Goal: Task Accomplishment & Management: Manage account settings

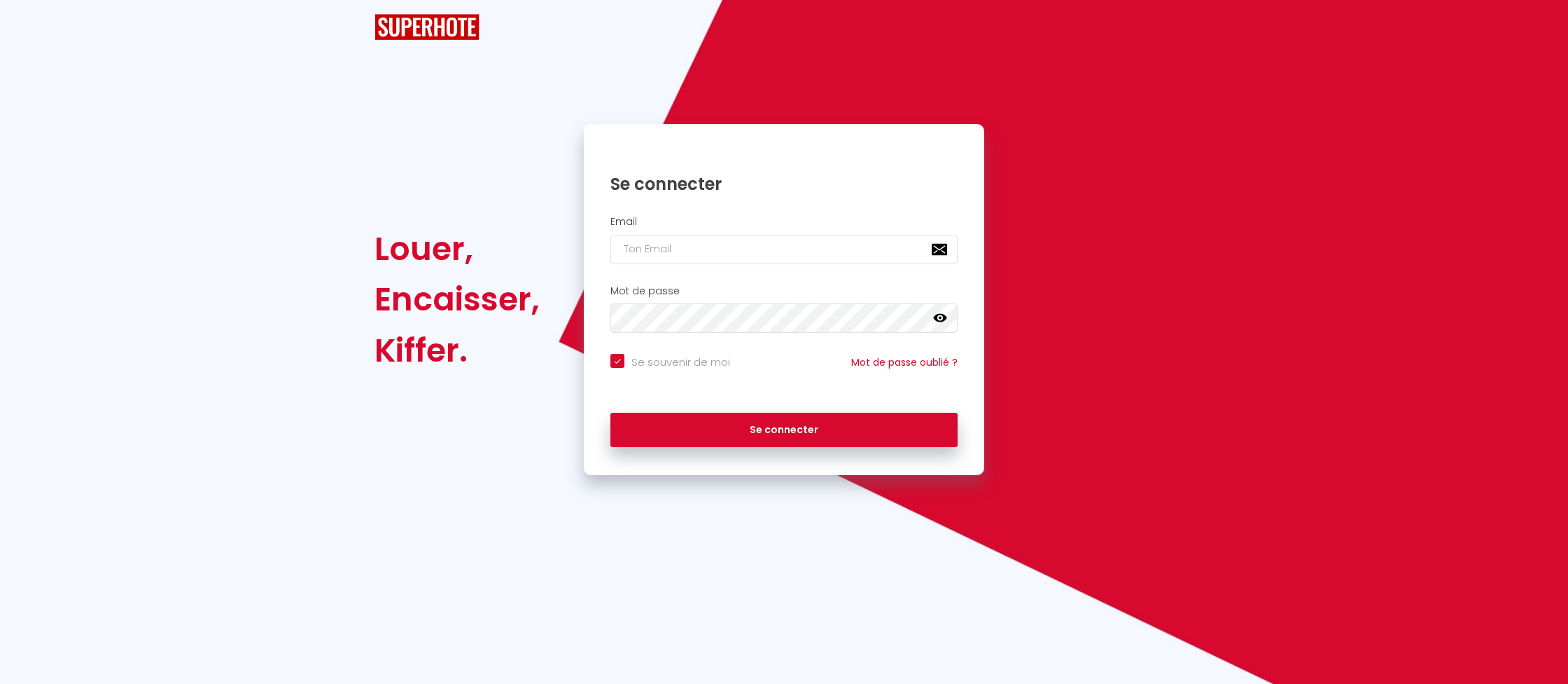
checkbox input "true"
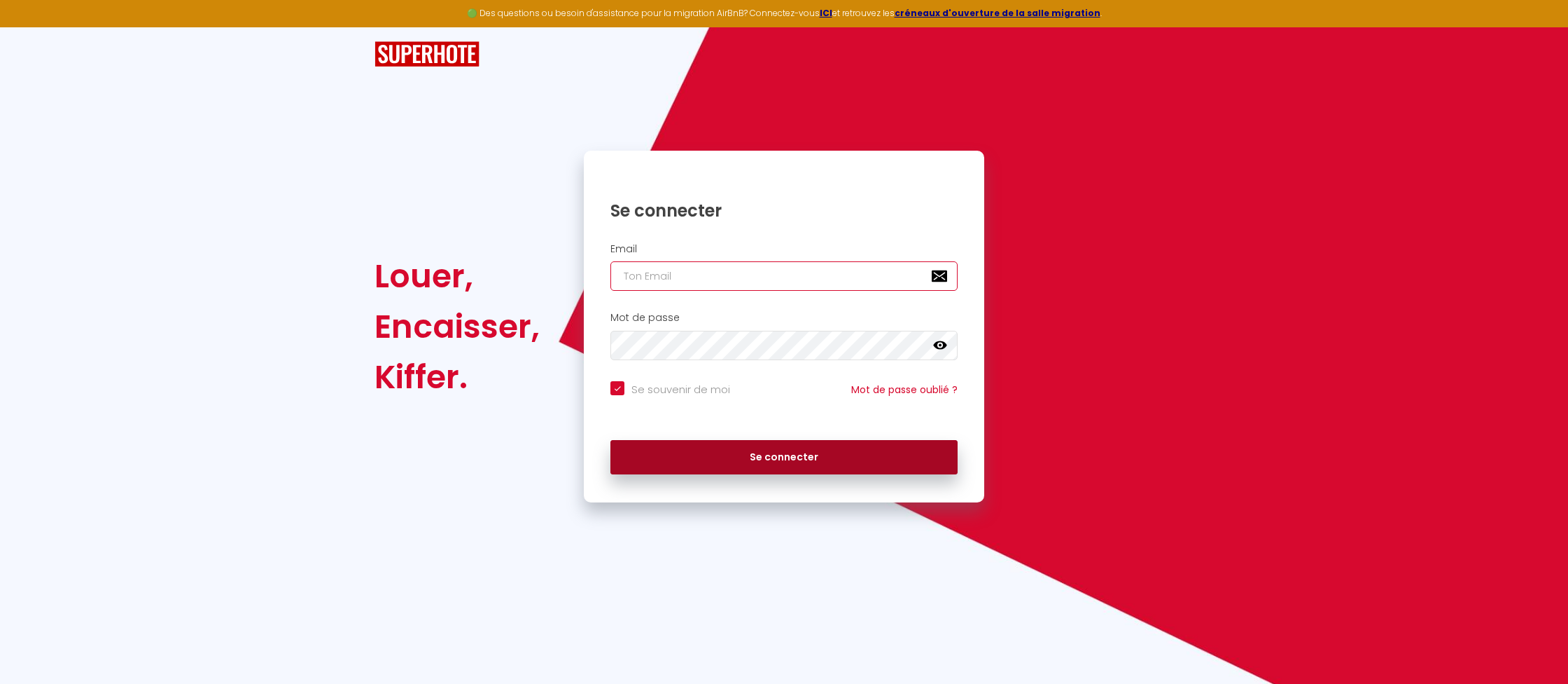
type input "[EMAIL_ADDRESS][DOMAIN_NAME]"
click at [762, 446] on button "Se connecter" at bounding box center [784, 457] width 347 height 35
checkbox input "true"
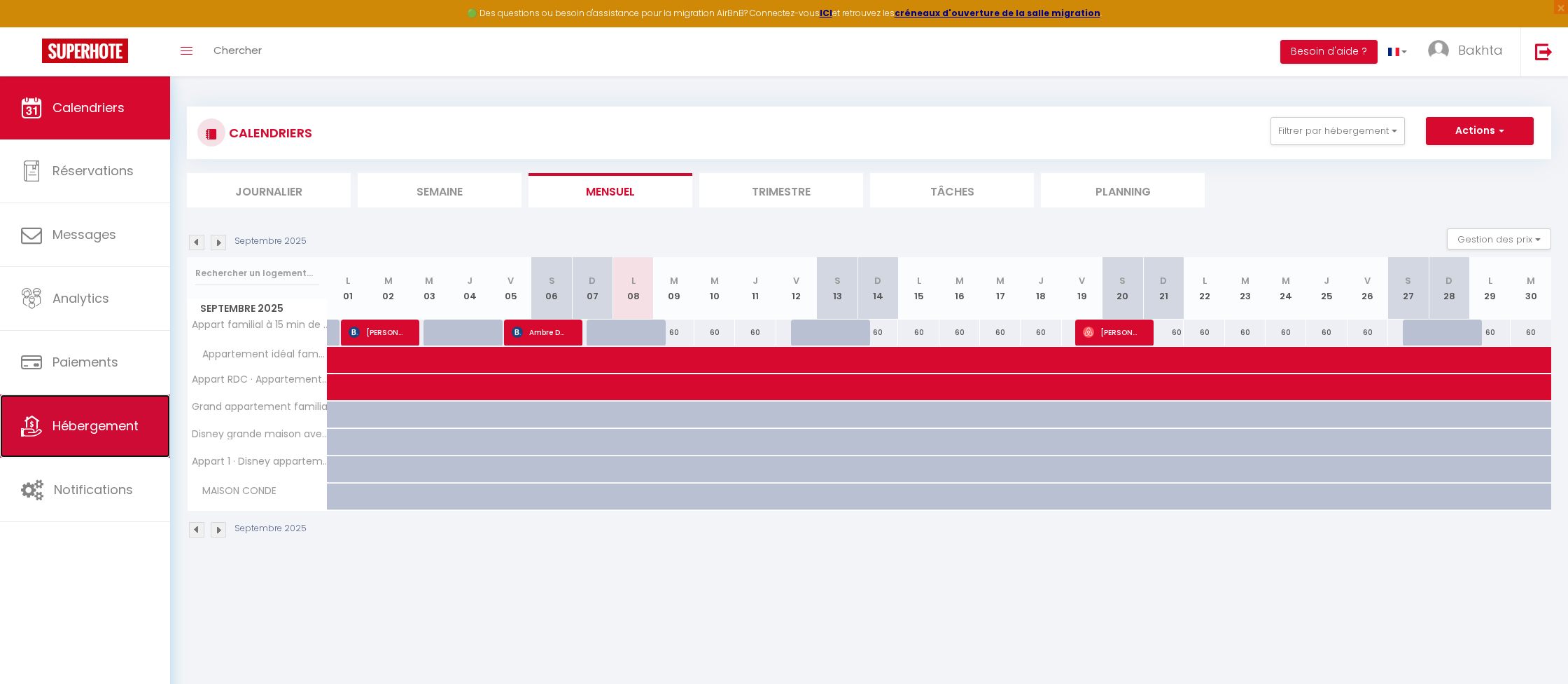
click at [125, 418] on span "Hébergement" at bounding box center [96, 426] width 86 height 18
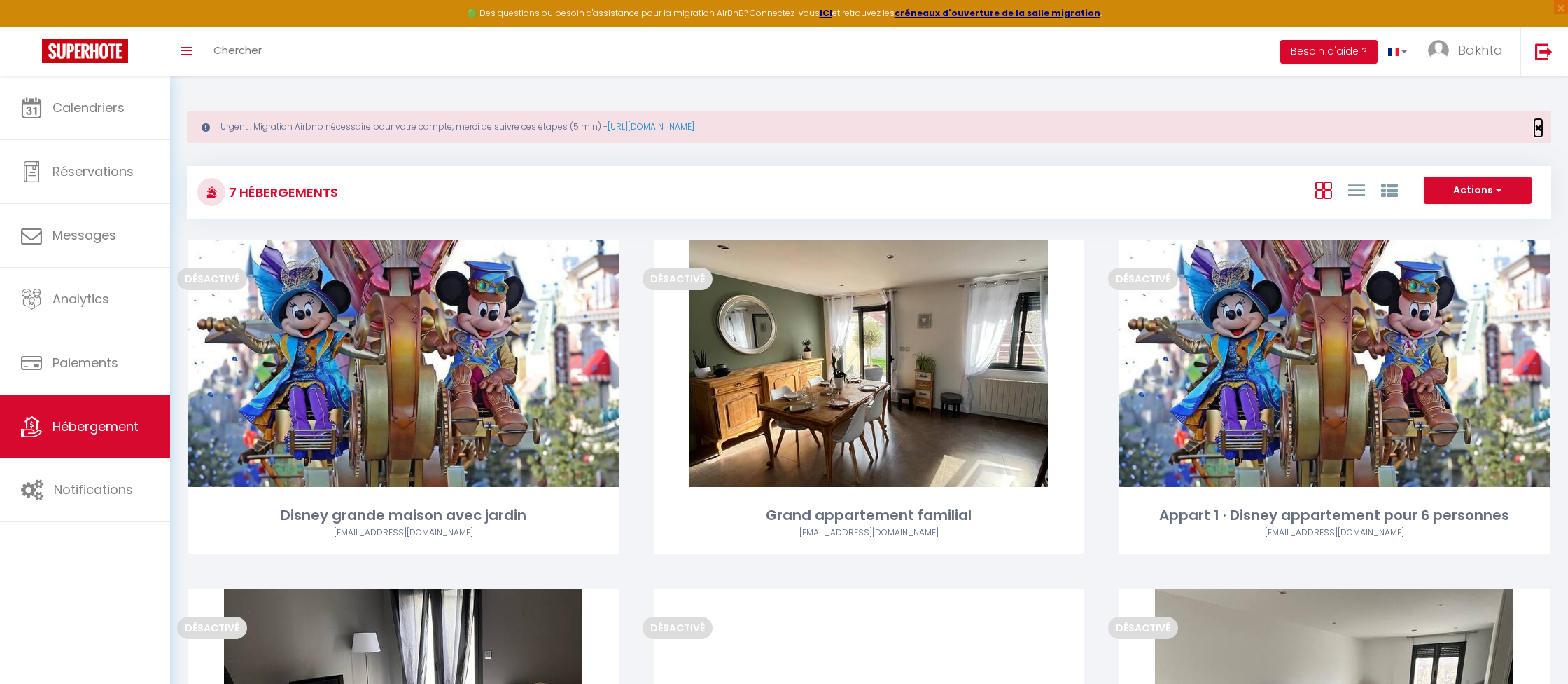
click at [1535, 126] on span "×" at bounding box center [1539, 128] width 8 height 18
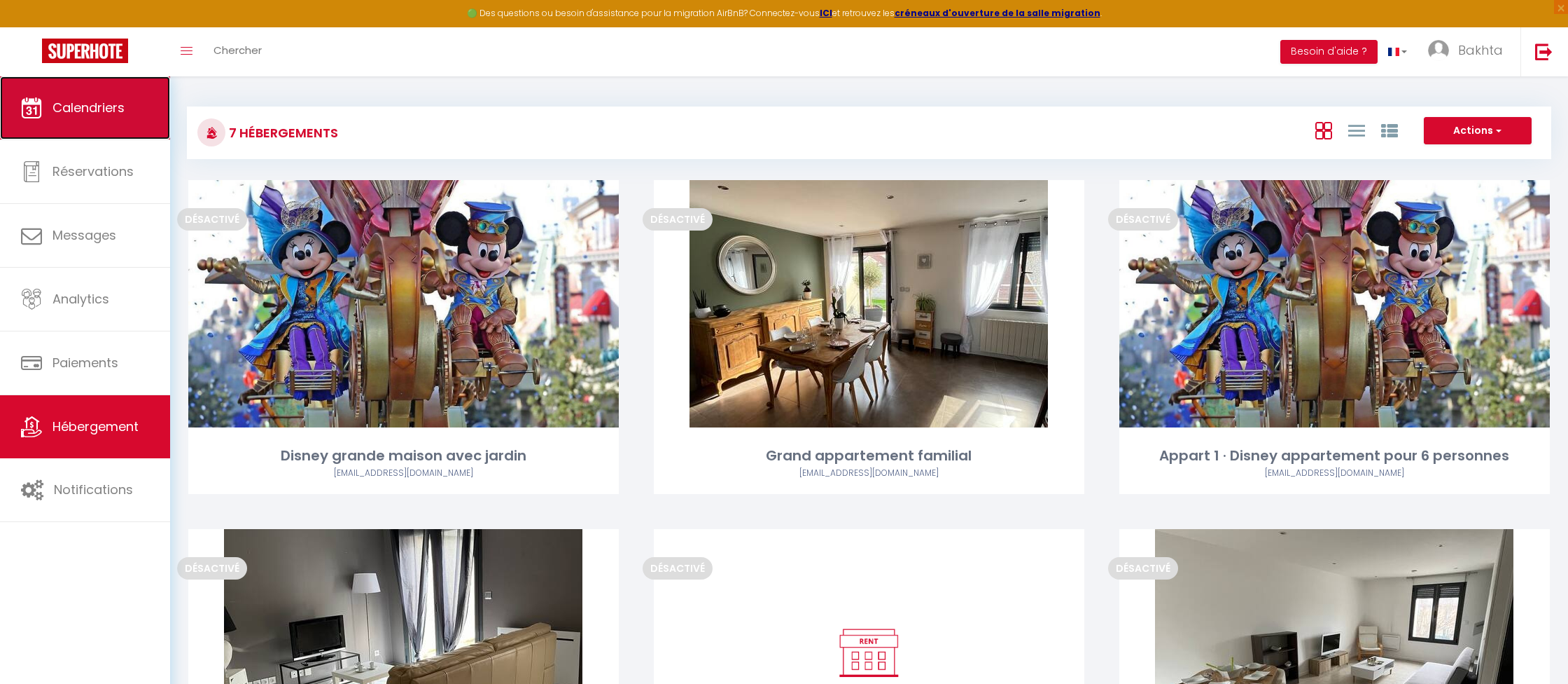
click at [107, 117] on link "Calendriers" at bounding box center [85, 107] width 170 height 63
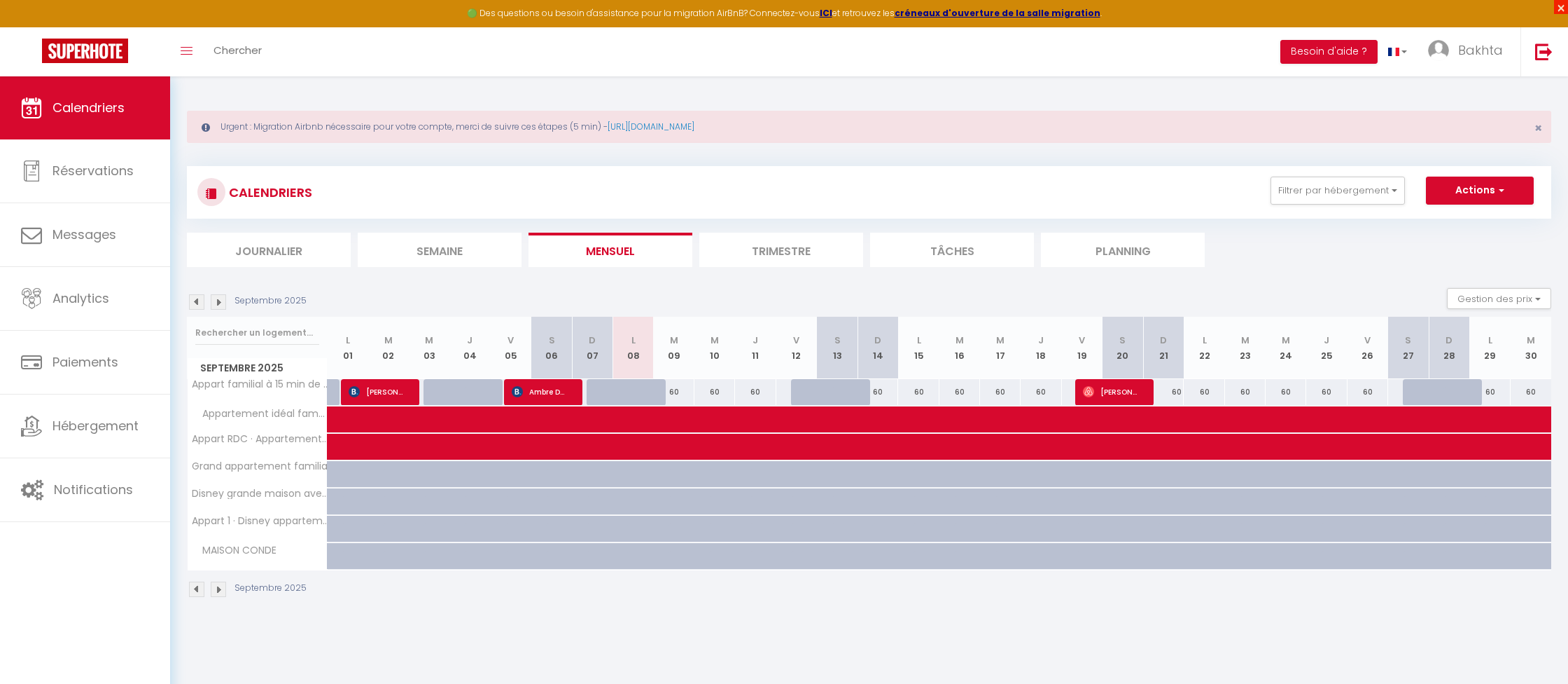
click at [1566, 8] on span "×" at bounding box center [1561, 7] width 14 height 14
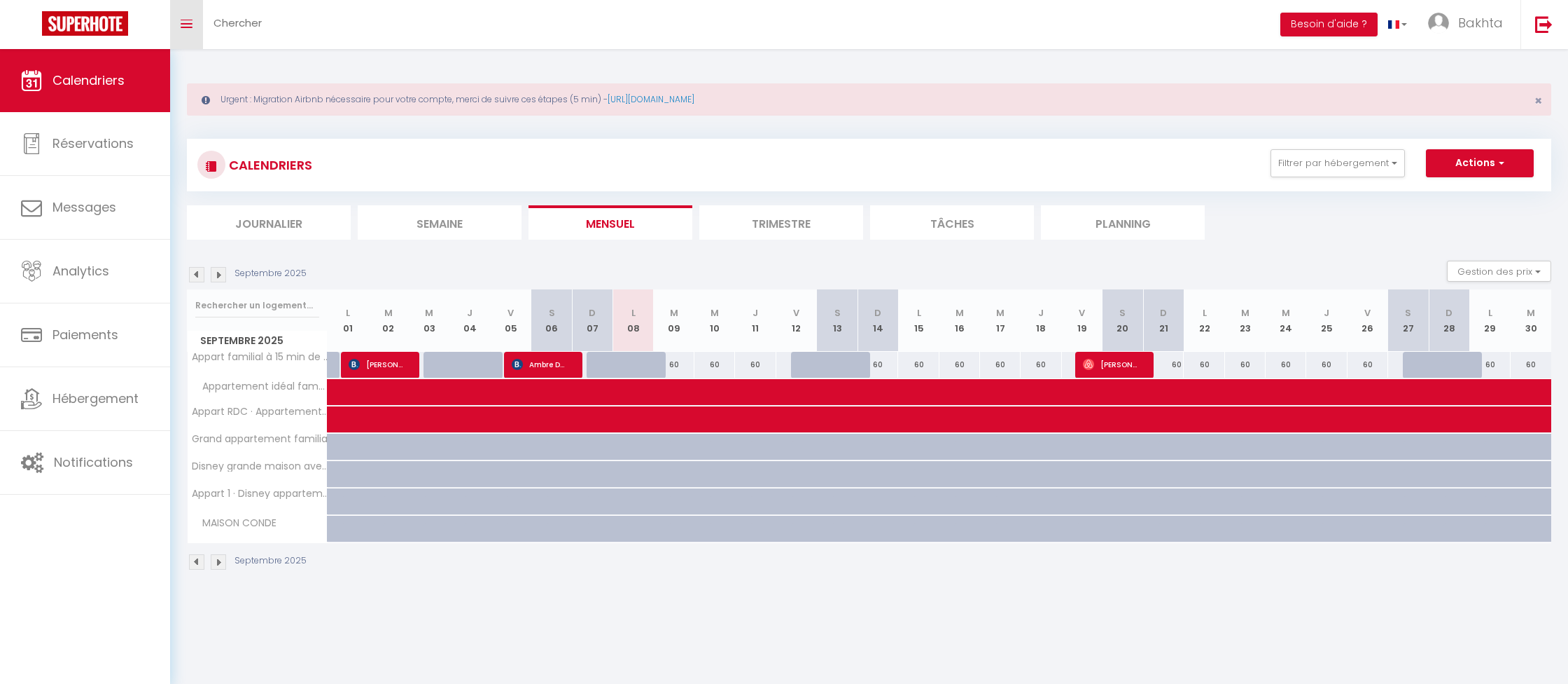
click at [191, 25] on icon "Toggle menubar" at bounding box center [187, 24] width 12 height 8
click at [1451, 34] on link "Bakhta" at bounding box center [1469, 24] width 103 height 49
click at [1451, 64] on link "Paramètres" at bounding box center [1465, 70] width 104 height 24
select select "28"
select select "fr"
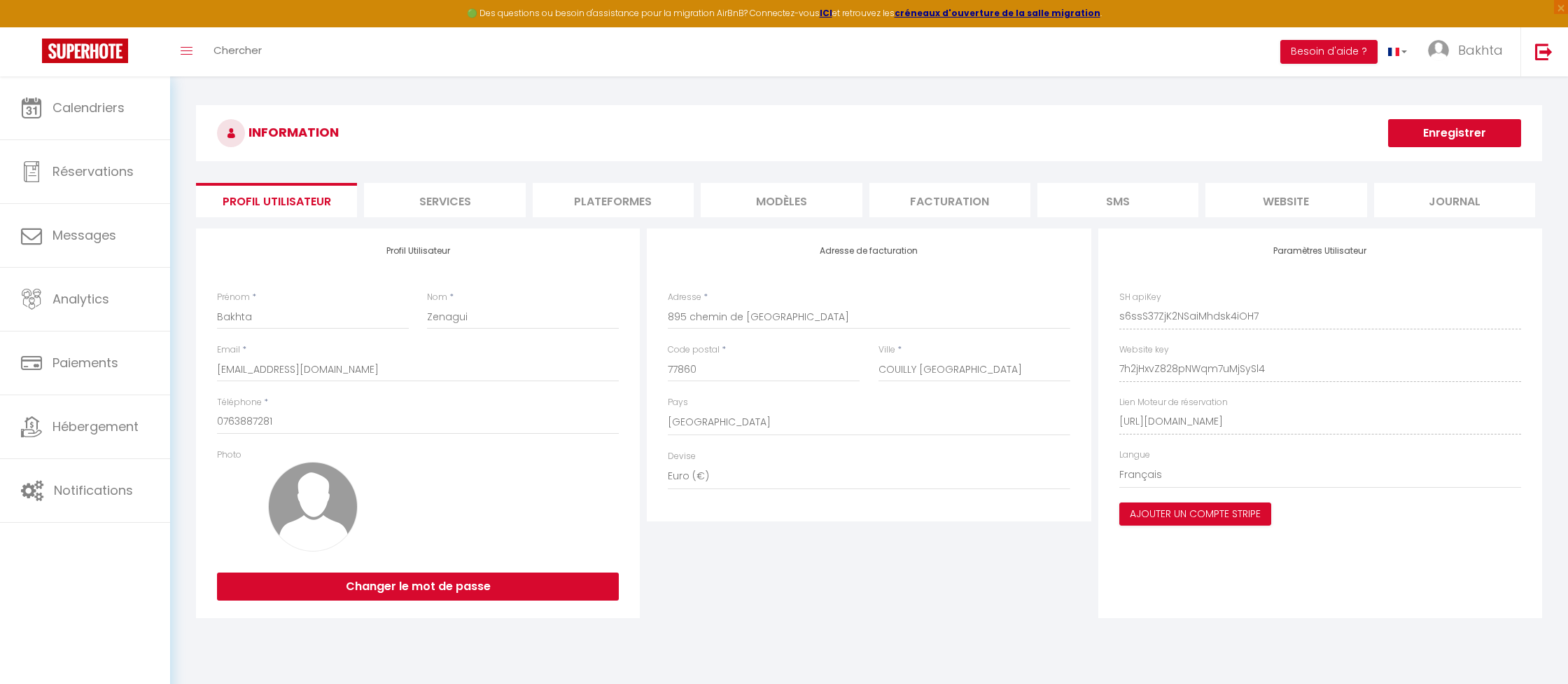
click at [579, 197] on li "Plateformes" at bounding box center [613, 200] width 161 height 34
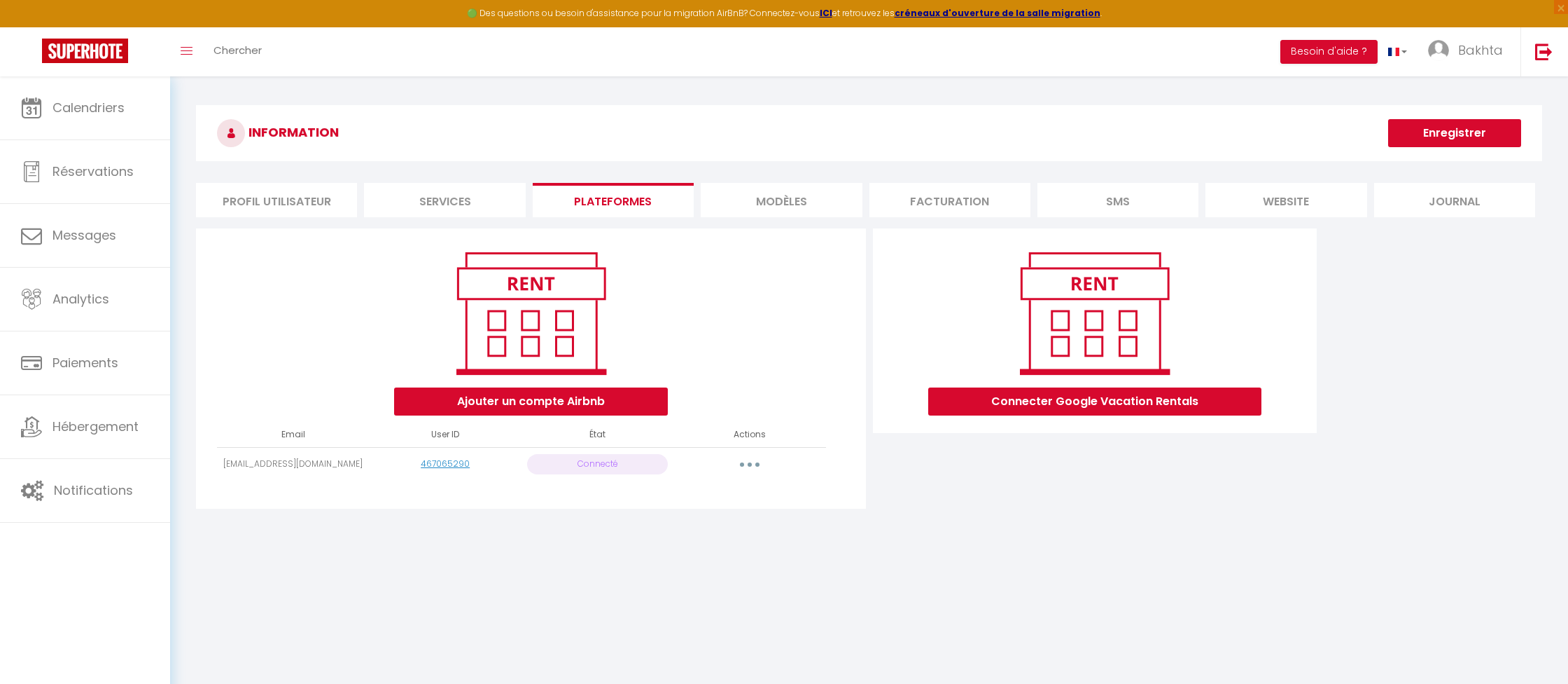
click at [751, 464] on icon "button" at bounding box center [750, 464] width 4 height 4
click at [686, 546] on link "Reconnecter le compte" at bounding box center [688, 547] width 155 height 24
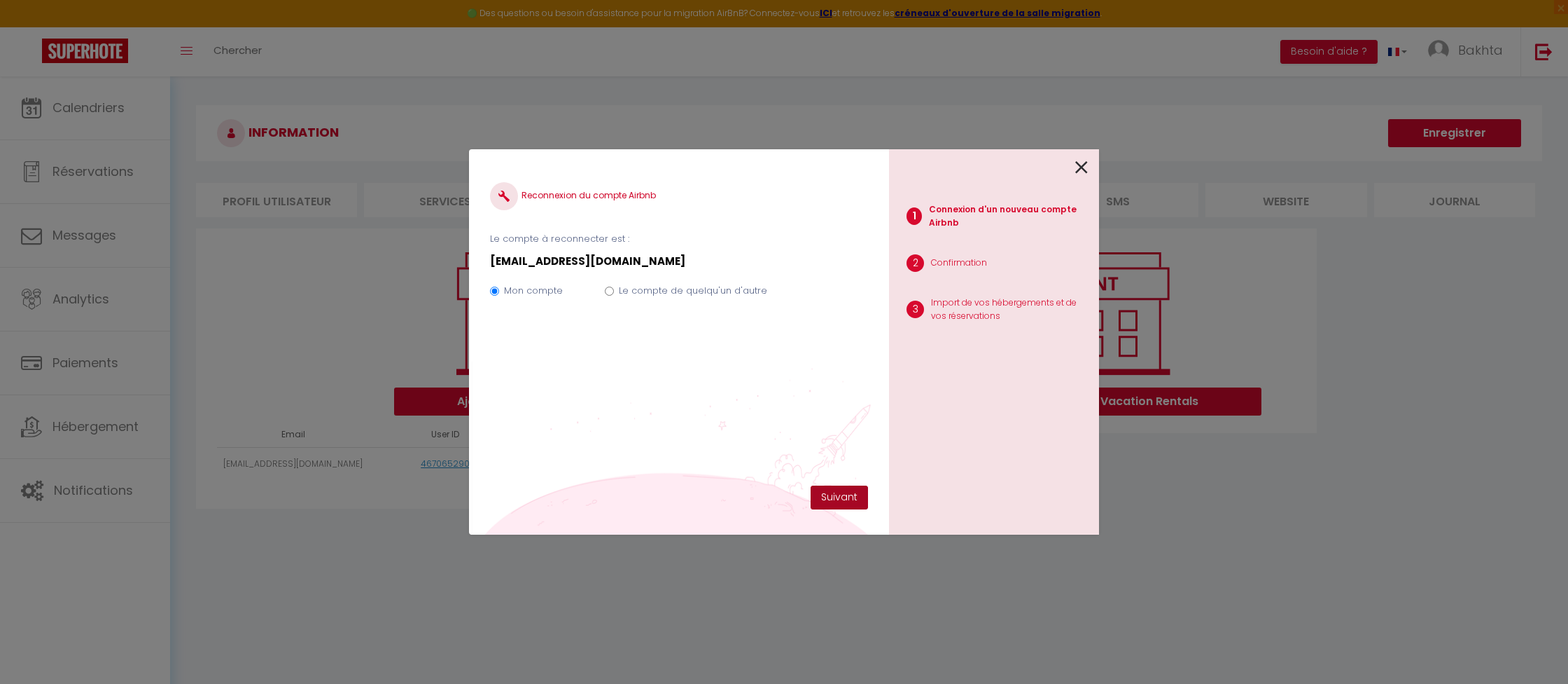
click at [853, 498] on button "Suivant" at bounding box center [838, 498] width 57 height 24
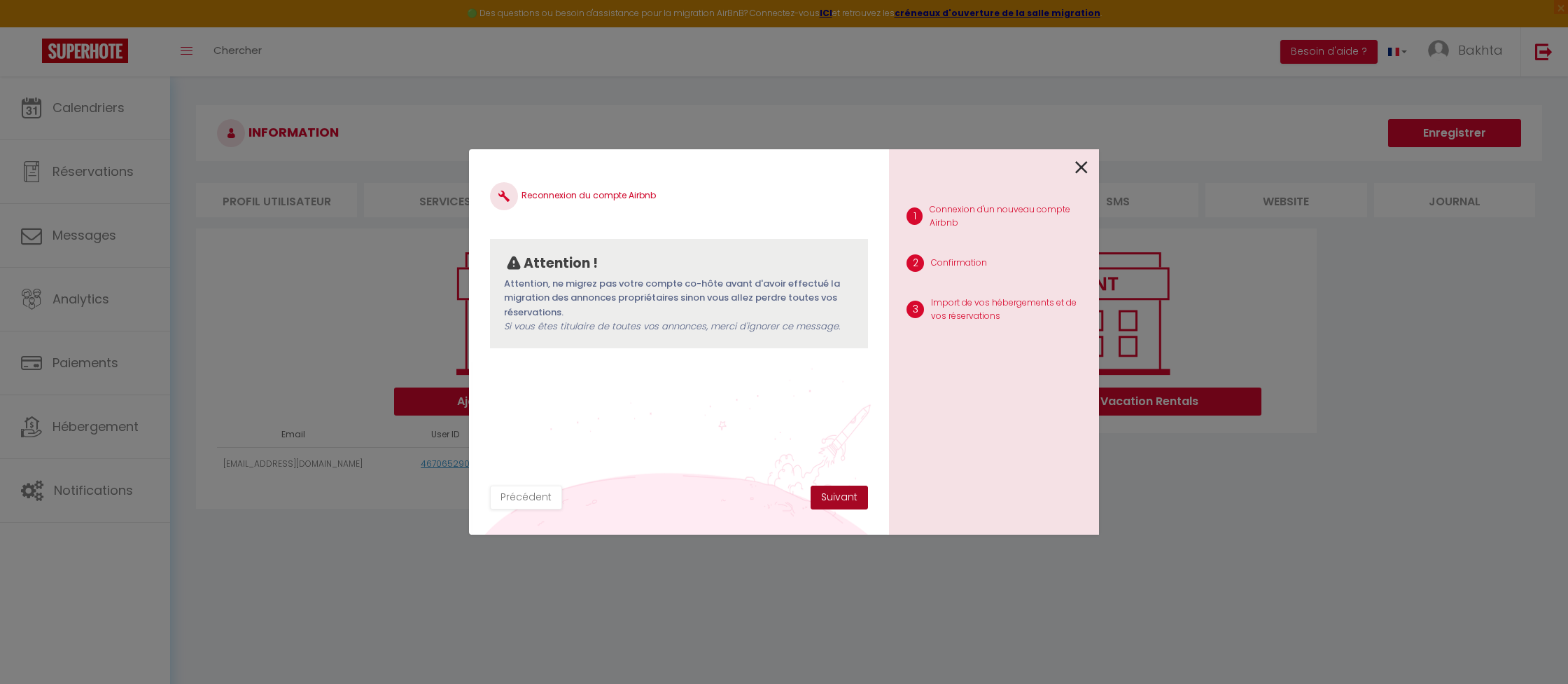
click at [824, 501] on button "Suivant" at bounding box center [838, 498] width 57 height 24
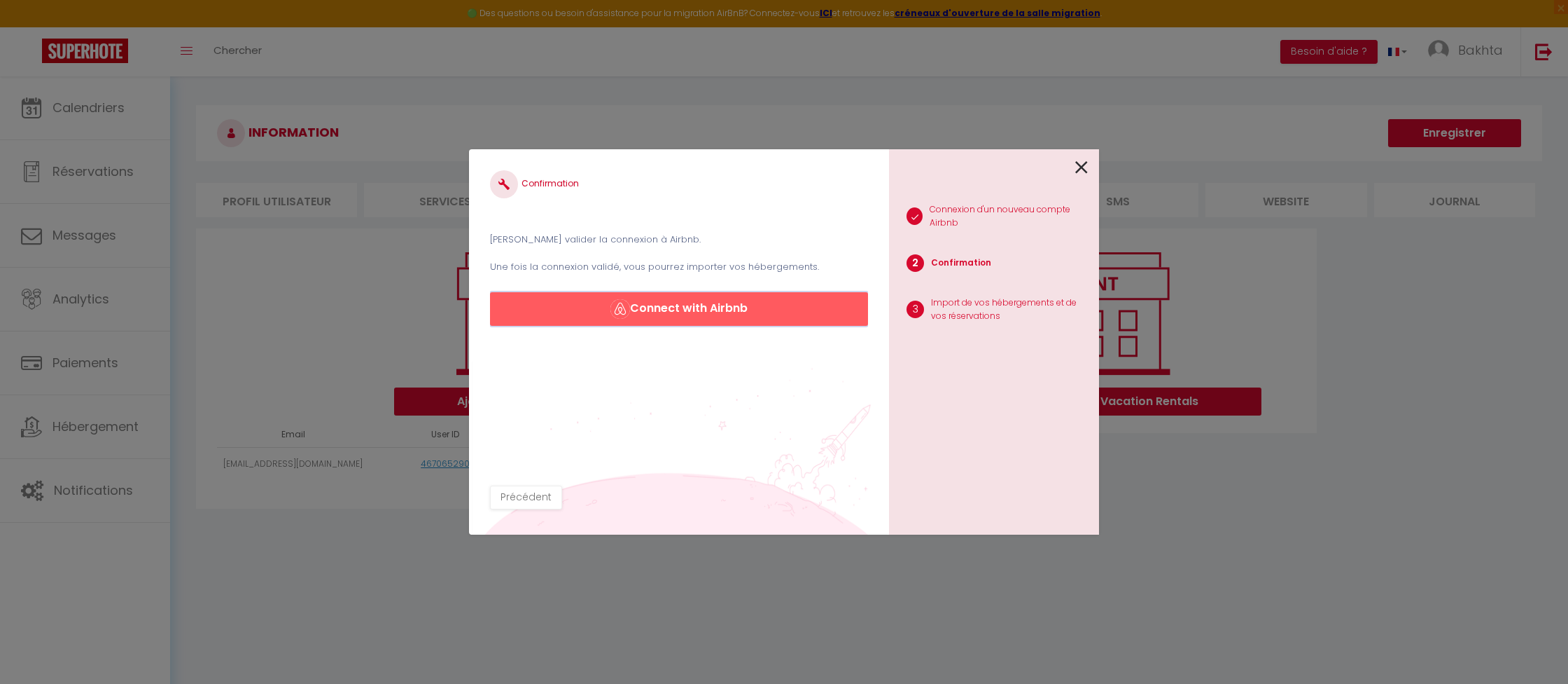
click at [727, 308] on button "Connect with Airbnb" at bounding box center [679, 309] width 378 height 34
click at [720, 308] on button "Connect with Airbnb" at bounding box center [679, 309] width 378 height 34
click at [754, 310] on button "Connect with Airbnb" at bounding box center [679, 309] width 378 height 34
click at [721, 312] on button "Connect with Airbnb" at bounding box center [679, 309] width 378 height 34
click at [1078, 165] on icon at bounding box center [1081, 167] width 13 height 21
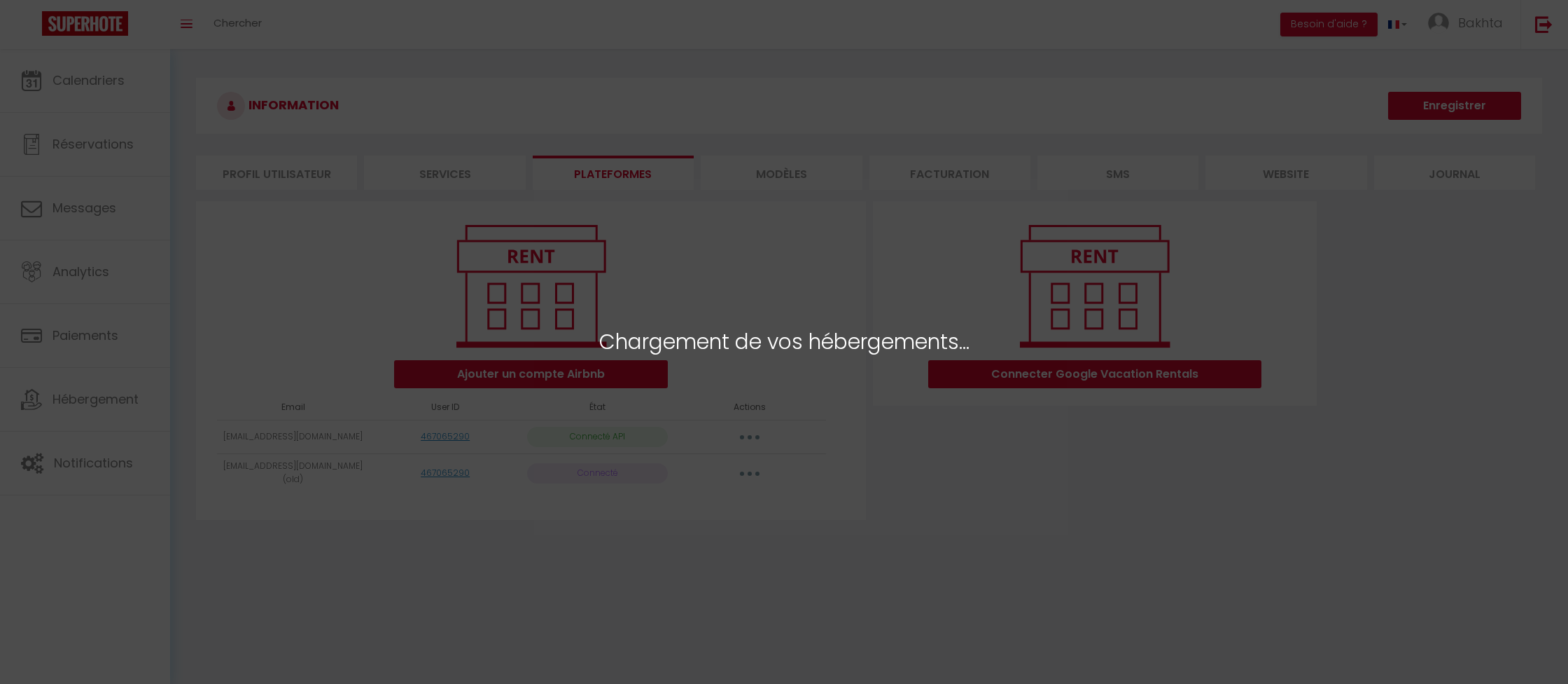
select select "35566"
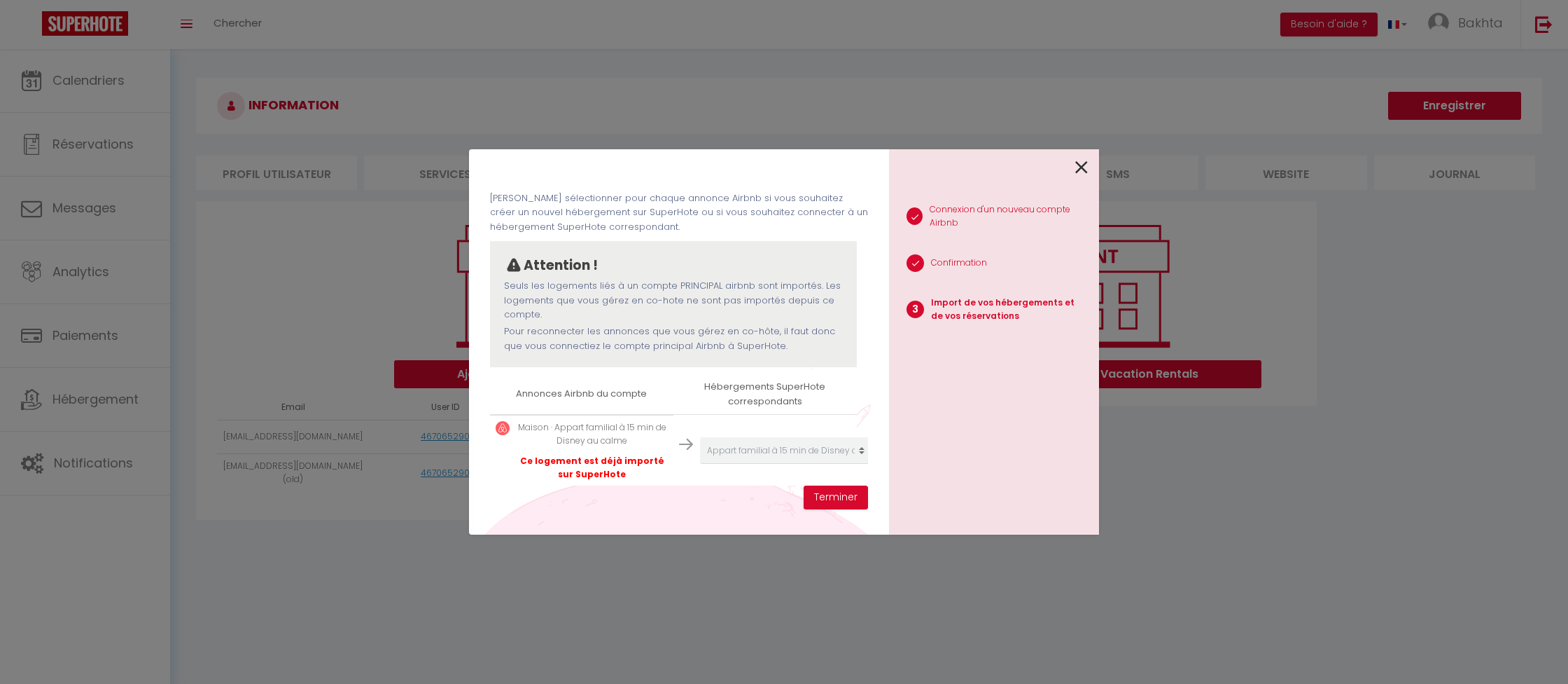
scroll to position [55, 0]
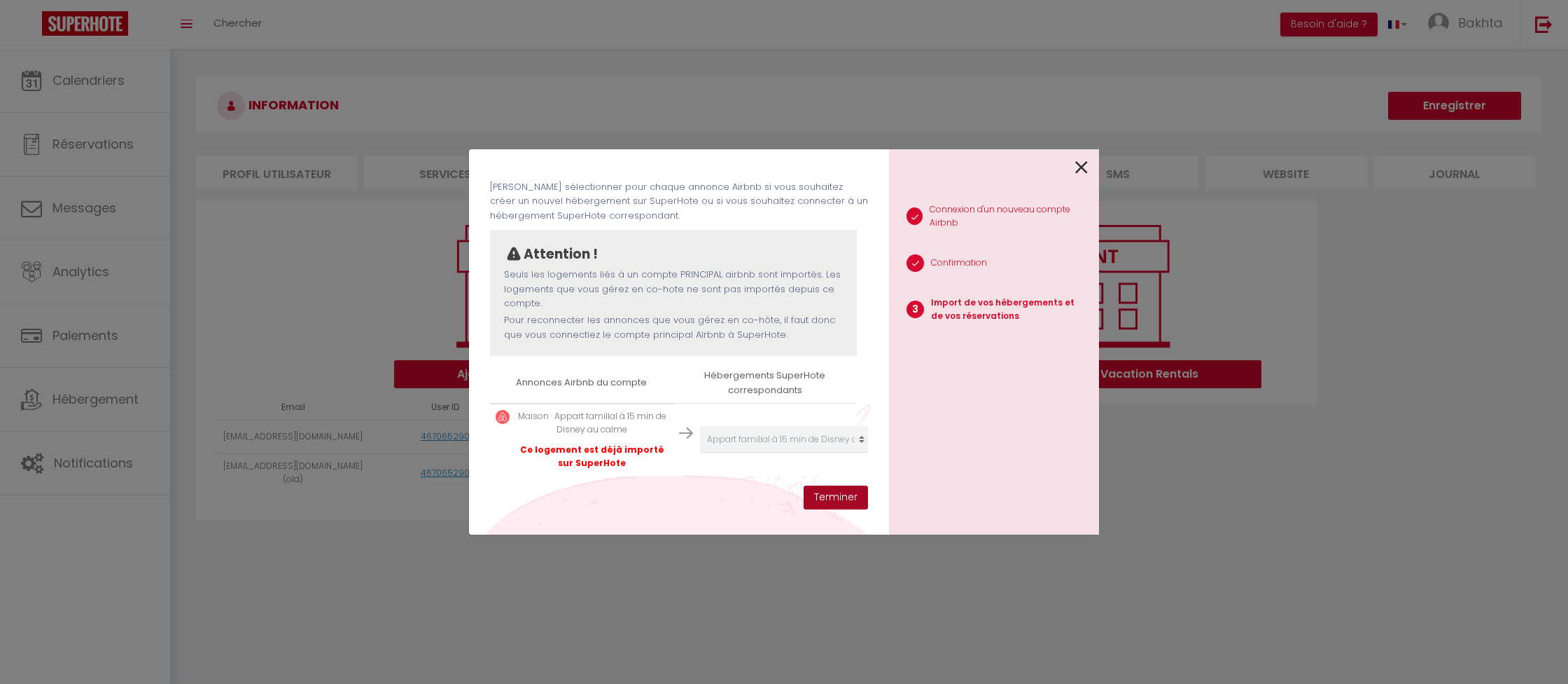
click at [838, 503] on button "Terminer" at bounding box center [835, 498] width 64 height 24
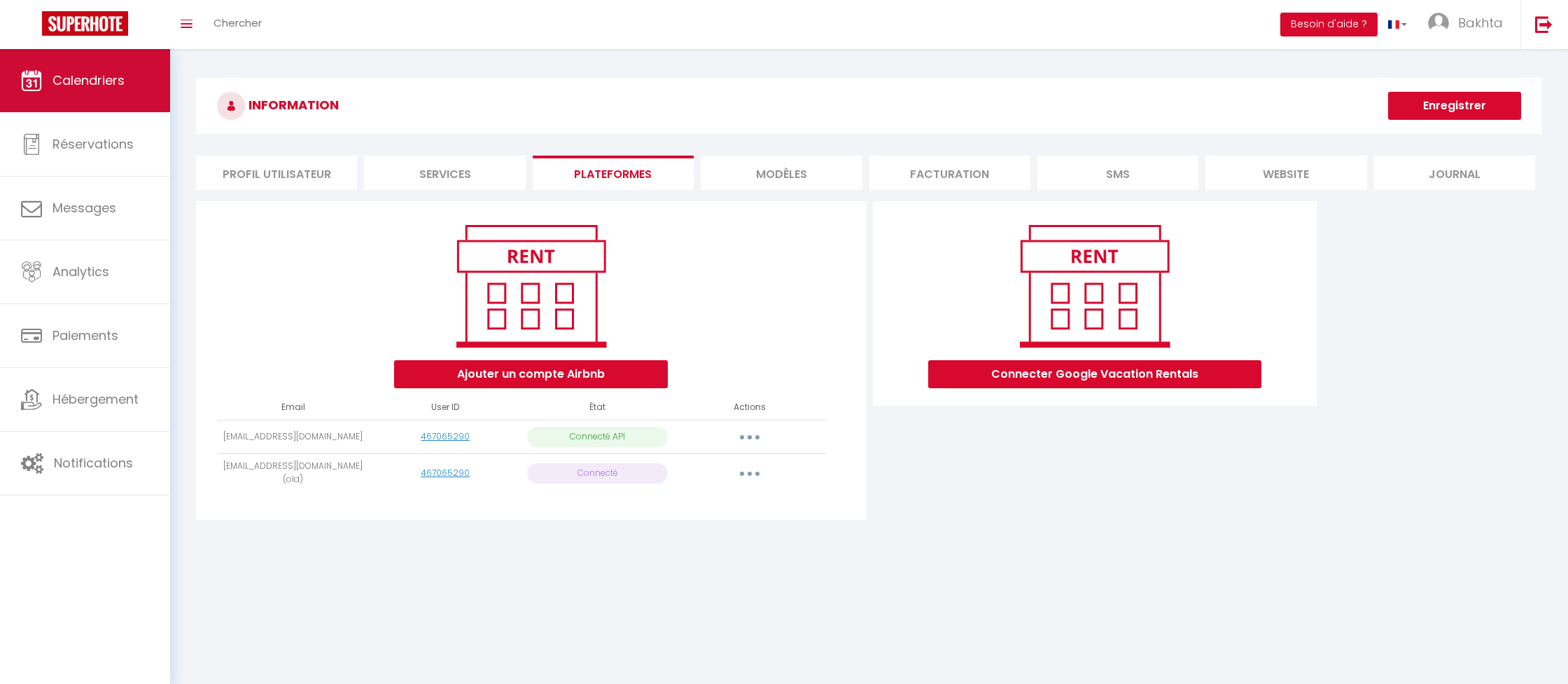
click at [88, 83] on span "Calendriers" at bounding box center [89, 80] width 72 height 18
